Goal: Transaction & Acquisition: Book appointment/travel/reservation

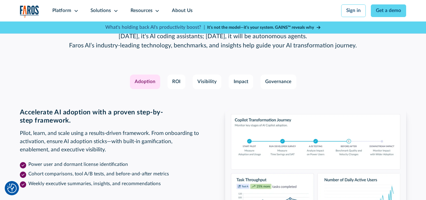
scroll to position [989, 0]
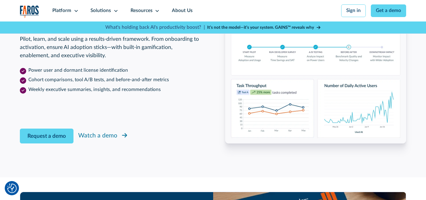
click at [104, 140] on div "Watch a demo" at bounding box center [97, 135] width 39 height 9
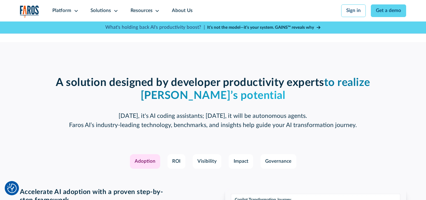
scroll to position [863, 0]
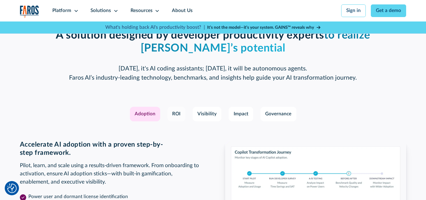
click at [176, 118] on div "ROI" at bounding box center [176, 113] width 8 height 7
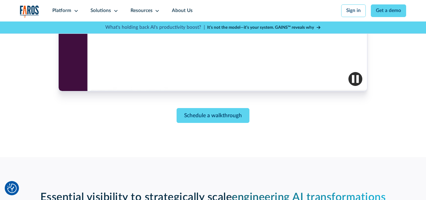
scroll to position [337, 0]
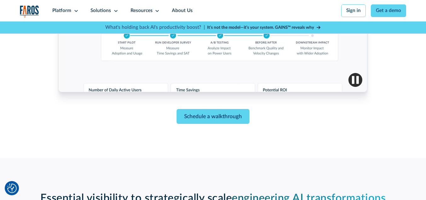
click at [137, 115] on div "Schedule a walkthrough" at bounding box center [212, 116] width 309 height 15
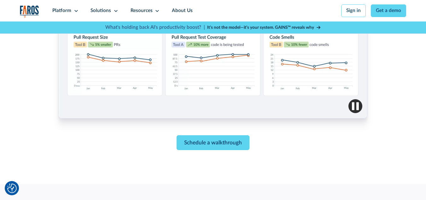
scroll to position [316, 0]
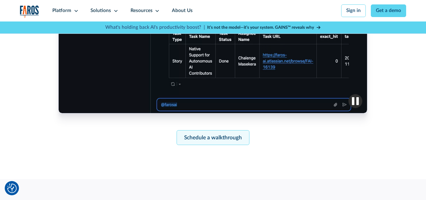
click at [207, 142] on link "Schedule a walkthrough" at bounding box center [213, 137] width 73 height 15
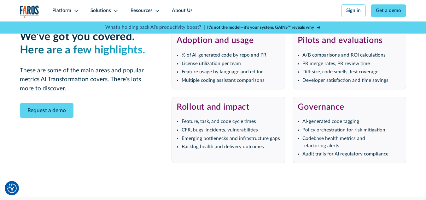
scroll to position [1340, 0]
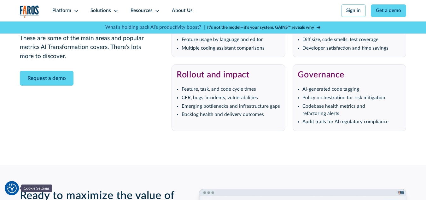
click at [13, 192] on img "Cookie Settings" at bounding box center [11, 187] width 9 height 9
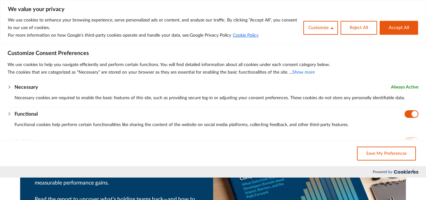
scroll to position [1024, 0]
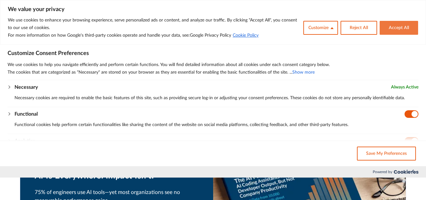
click at [405, 30] on button "Accept All" at bounding box center [399, 28] width 39 height 14
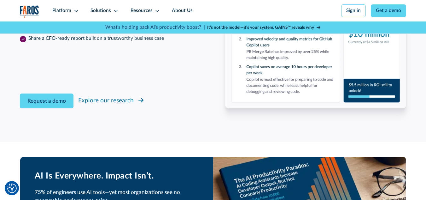
click at [104, 105] on div "Explore our research" at bounding box center [106, 100] width 56 height 9
